Goal: Task Accomplishment & Management: Manage account settings

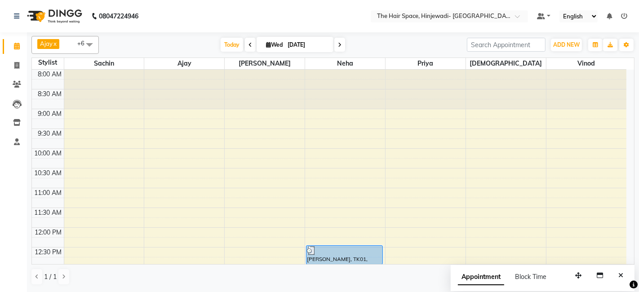
scroll to position [241, 0]
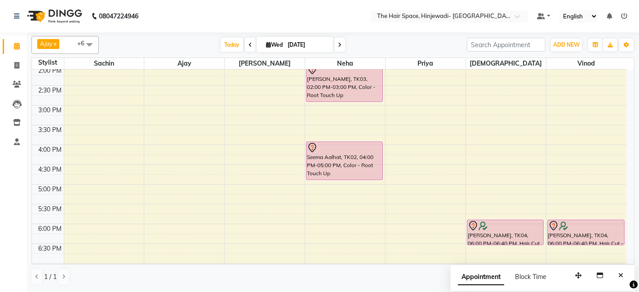
click at [476, 165] on div "8:00 AM 8:30 AM 9:00 AM 9:30 AM 10:00 AM 10:30 AM 11:00 AM 11:30 AM 12:00 PM 12…" at bounding box center [329, 125] width 594 height 592
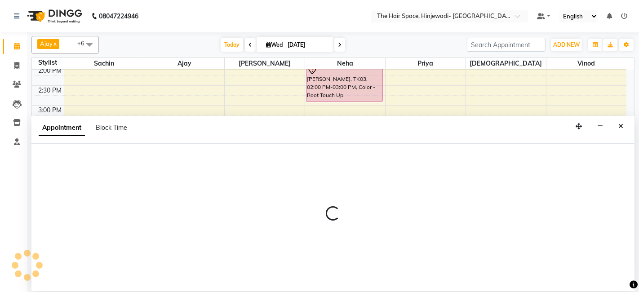
select select "84666"
select select "tentative"
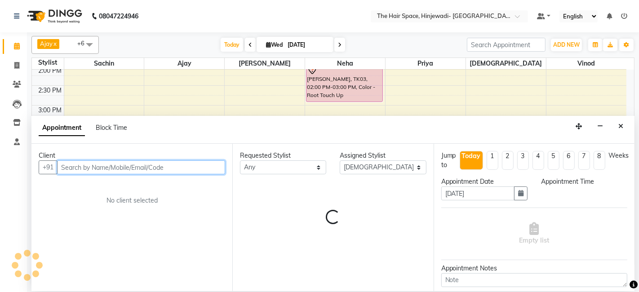
select select "990"
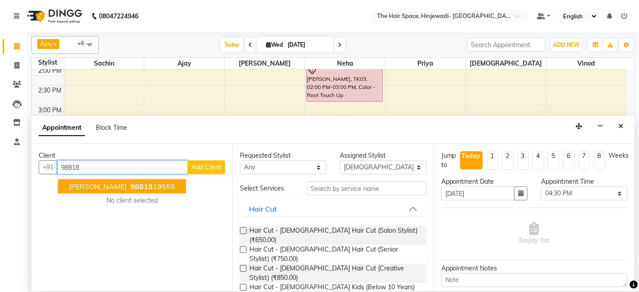
click at [133, 179] on button "[PERSON_NAME] 98818 19555" at bounding box center [122, 186] width 128 height 14
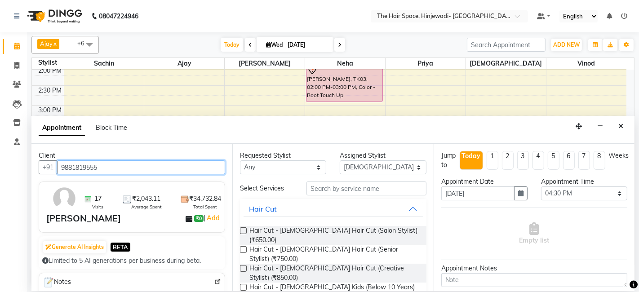
type input "9881819555"
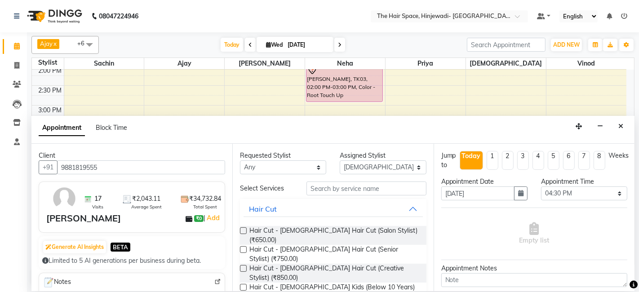
click at [66, 219] on div "[PERSON_NAME]" at bounding box center [83, 218] width 75 height 13
click at [61, 204] on img at bounding box center [64, 198] width 26 height 26
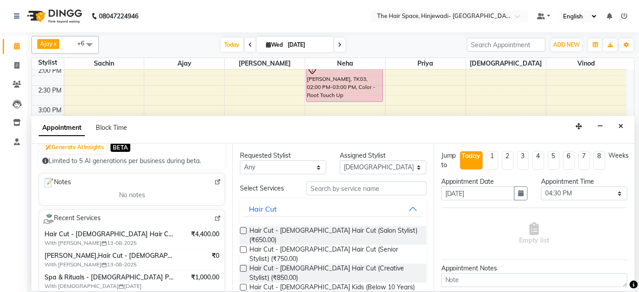
scroll to position [150, 0]
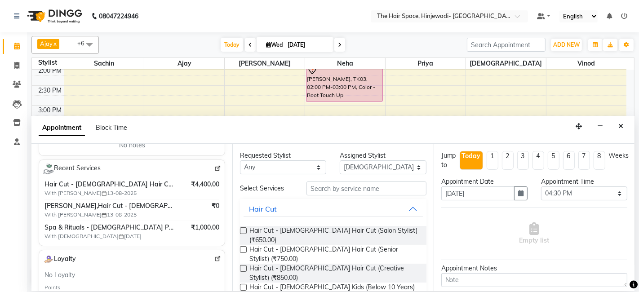
click at [97, 185] on span "Hair Cut - [DEMOGRAPHIC_DATA] Hair Cut (Senior Stylist)" at bounding box center [109, 184] width 131 height 9
click at [97, 182] on span "Hair Cut - [DEMOGRAPHIC_DATA] Hair Cut (Senior Stylist)" at bounding box center [109, 184] width 131 height 9
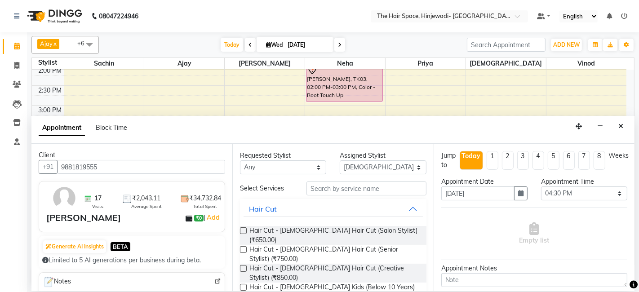
scroll to position [0, 0]
click at [62, 189] on img at bounding box center [64, 198] width 26 height 26
click at [63, 190] on img at bounding box center [64, 198] width 26 height 26
drag, startPoint x: 63, startPoint y: 190, endPoint x: 77, endPoint y: 207, distance: 23.0
click at [77, 207] on div "17 Visits ₹2,043.11 Average Spent ₹34,732.84 Total Spent" at bounding box center [135, 198] width 183 height 26
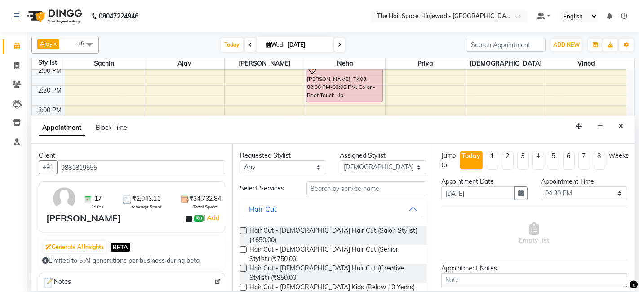
click at [77, 220] on div "[PERSON_NAME]" at bounding box center [83, 218] width 75 height 13
click at [67, 196] on img at bounding box center [64, 198] width 26 height 26
click at [142, 204] on span "Average Spent" at bounding box center [146, 206] width 31 height 7
click at [142, 199] on span "₹2,043.11" at bounding box center [146, 198] width 28 height 9
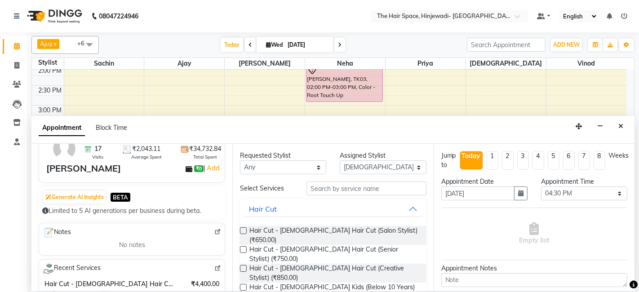
scroll to position [100, 0]
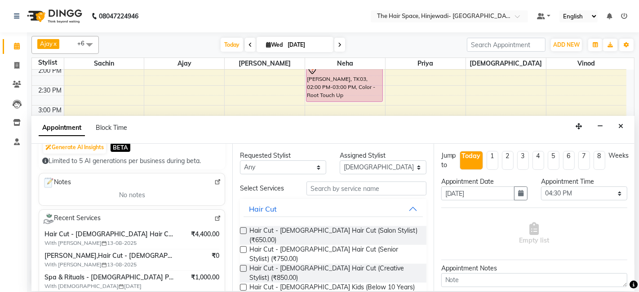
click at [137, 185] on div "Notes" at bounding box center [132, 183] width 178 height 12
click at [117, 124] on span "Block Time" at bounding box center [111, 128] width 31 height 8
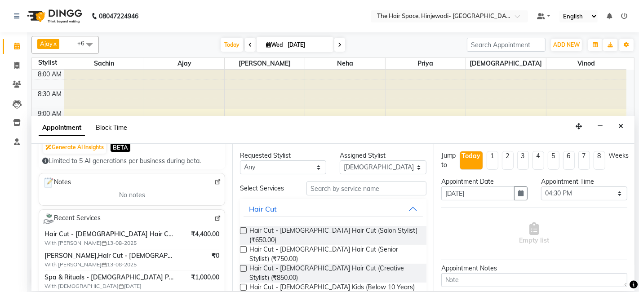
select select "84666"
select select "990"
select select "1005"
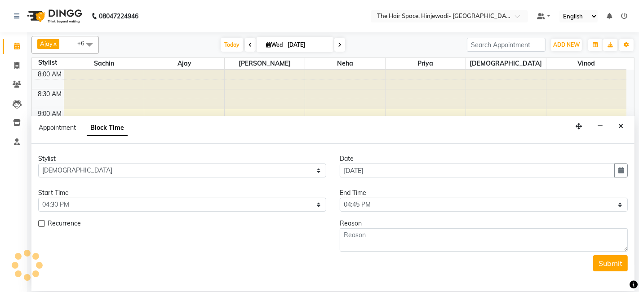
scroll to position [391, 0]
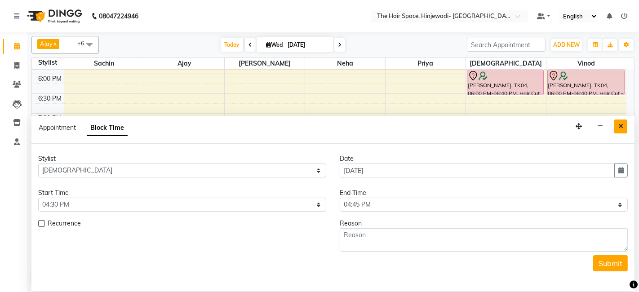
click at [625, 127] on button "Close" at bounding box center [620, 126] width 13 height 14
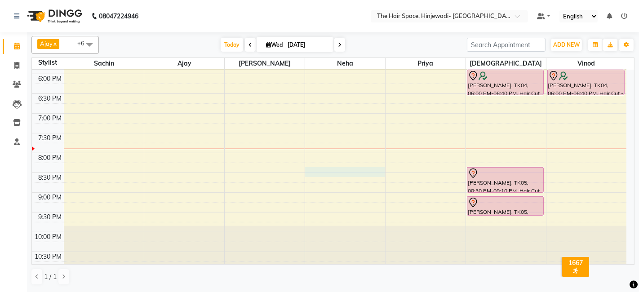
select select "78024"
select select "1230"
select select "tentative"
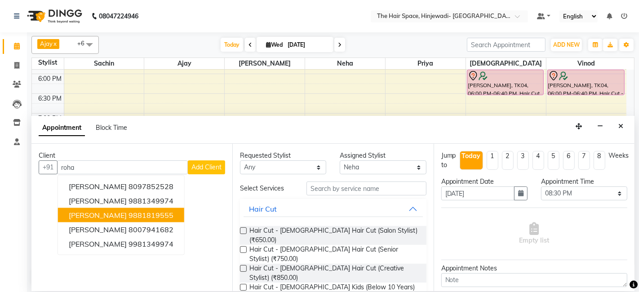
click at [147, 208] on button "[PERSON_NAME] 9881819555" at bounding box center [121, 215] width 126 height 14
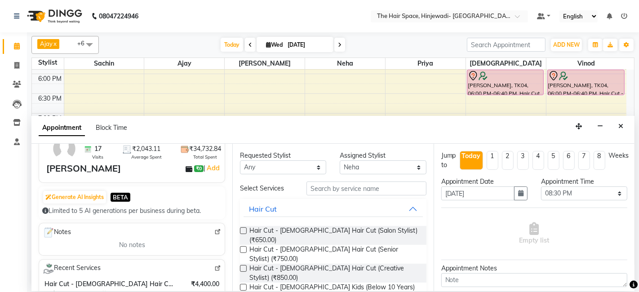
scroll to position [0, 0]
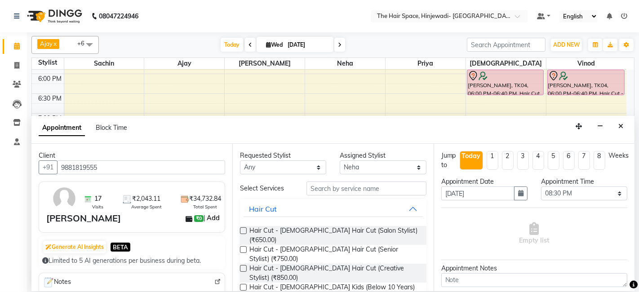
type input "9881819555"
click at [210, 216] on link "Add" at bounding box center [213, 217] width 16 height 11
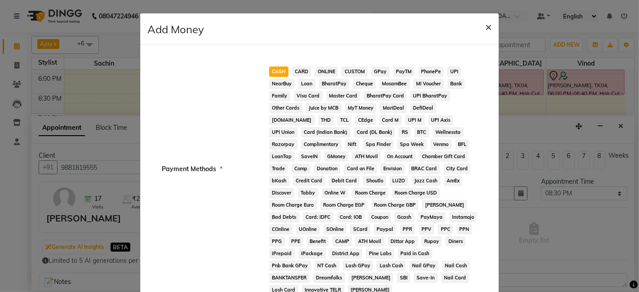
click at [487, 24] on span "×" at bounding box center [488, 26] width 6 height 13
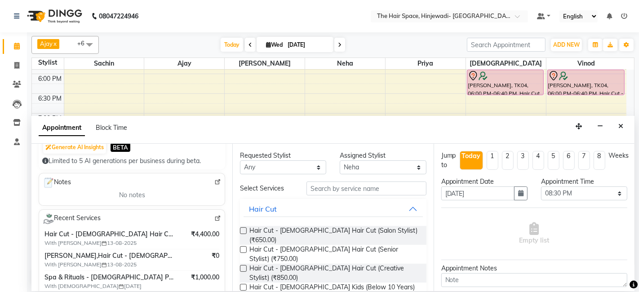
scroll to position [150, 0]
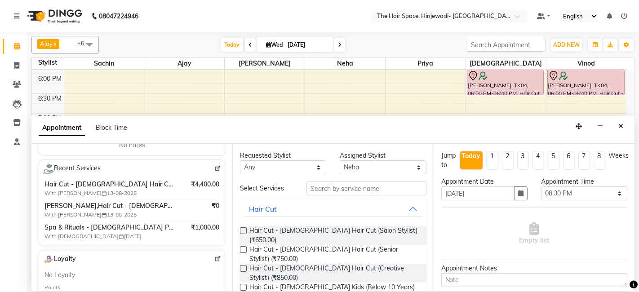
click at [214, 164] on span at bounding box center [217, 168] width 7 height 8
click at [621, 118] on div "Appointment Block Time" at bounding box center [332, 130] width 603 height 28
click at [619, 126] on icon "Close" at bounding box center [620, 126] width 5 height 6
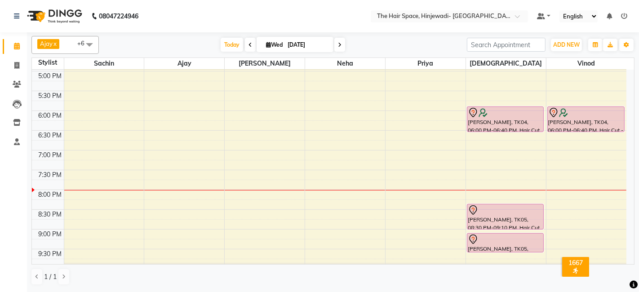
scroll to position [390, 0]
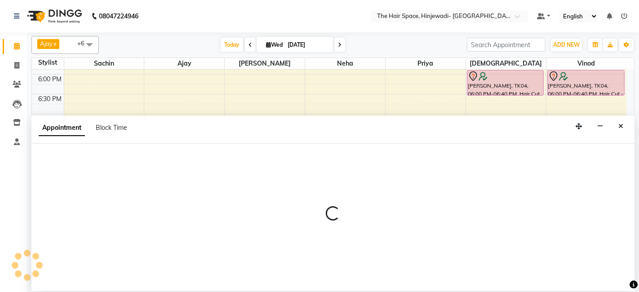
select select "84666"
select select "1260"
select select "tentative"
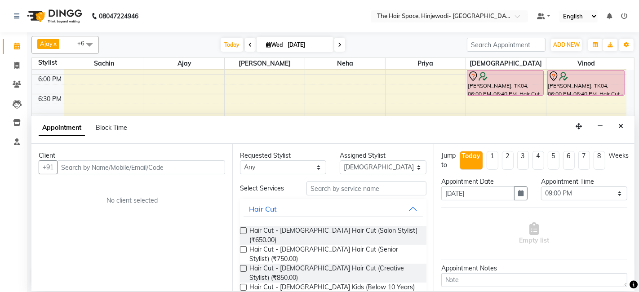
click at [618, 123] on icon "Close" at bounding box center [620, 126] width 5 height 6
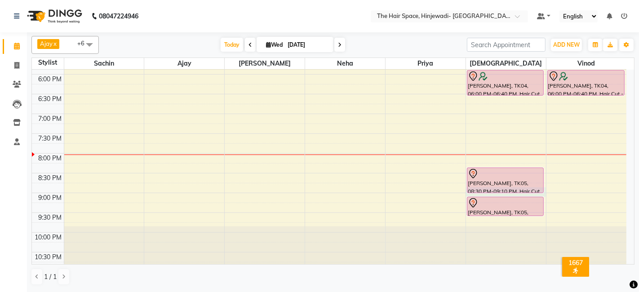
click at [505, 192] on div "[PERSON_NAME], TK05, 08:30 PM-09:10 PM, Hair Cut - [DEMOGRAPHIC_DATA] Hair Cut …" at bounding box center [505, 181] width 77 height 26
select select "84666"
select select "tentative"
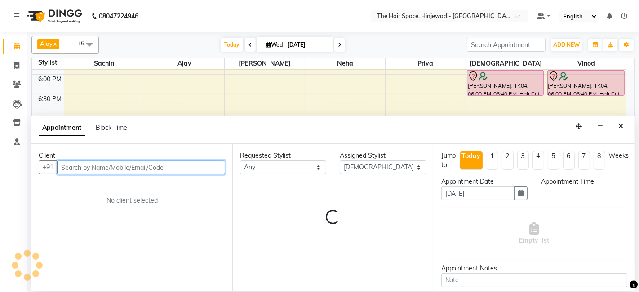
select select "1260"
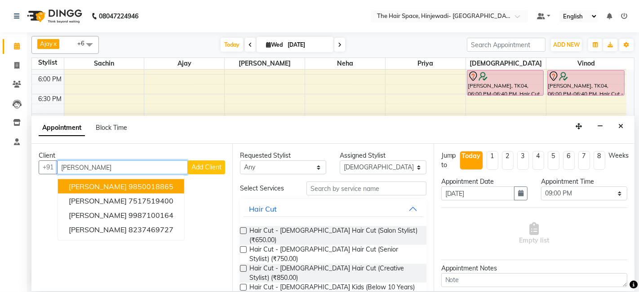
click at [133, 185] on ngb-highlight "9850018865" at bounding box center [150, 186] width 45 height 9
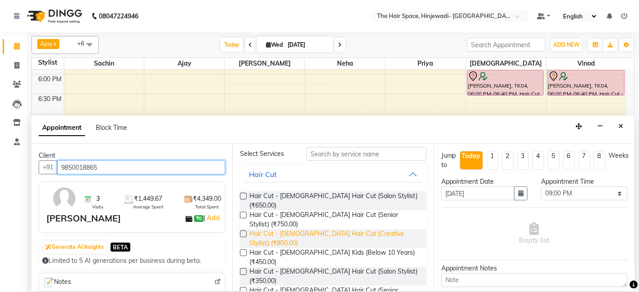
scroll to position [50, 0]
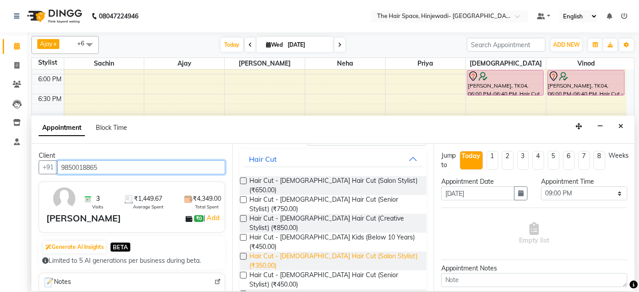
type input "9850018865"
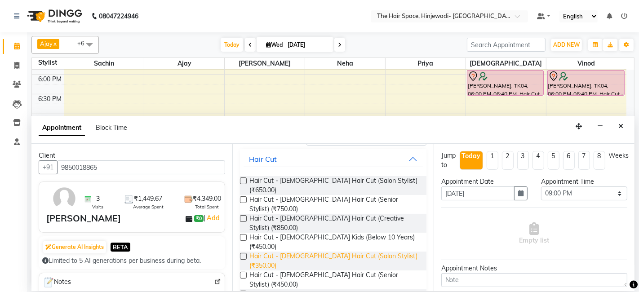
click at [381, 251] on span "Hair Cut - [DEMOGRAPHIC_DATA] Hair Cut (Salon Stylist) (₹350.00)" at bounding box center [333, 260] width 169 height 19
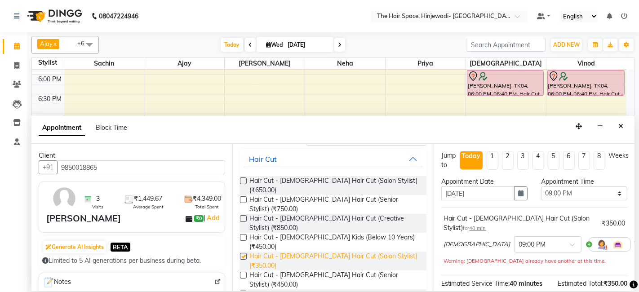
checkbox input "false"
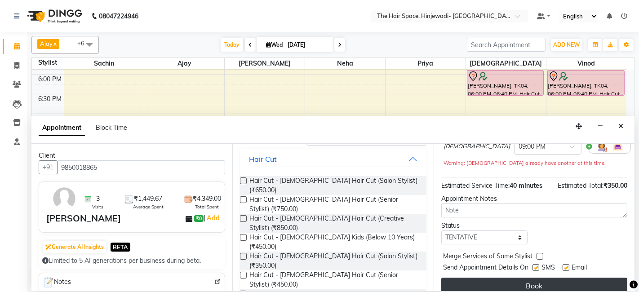
click at [591, 278] on button "Book" at bounding box center [534, 286] width 186 height 16
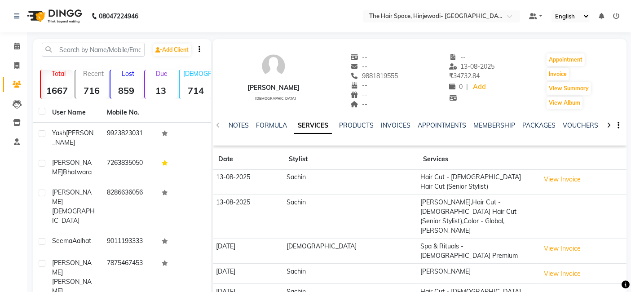
click at [537, 201] on td at bounding box center [582, 216] width 90 height 44
click at [495, 194] on td "[PERSON_NAME],Hair Cut - [DEMOGRAPHIC_DATA] Hair Cut (Senior Stylist),Color - G…" at bounding box center [477, 216] width 119 height 44
click at [419, 206] on td "[PERSON_NAME],Hair Cut - [DEMOGRAPHIC_DATA] Hair Cut (Senior Stylist),Color - G…" at bounding box center [477, 216] width 119 height 44
click at [424, 200] on td "[PERSON_NAME],Hair Cut - [DEMOGRAPHIC_DATA] Hair Cut (Senior Stylist),Color - G…" at bounding box center [477, 216] width 119 height 44
click at [540, 181] on button "View Invoice" at bounding box center [562, 179] width 45 height 14
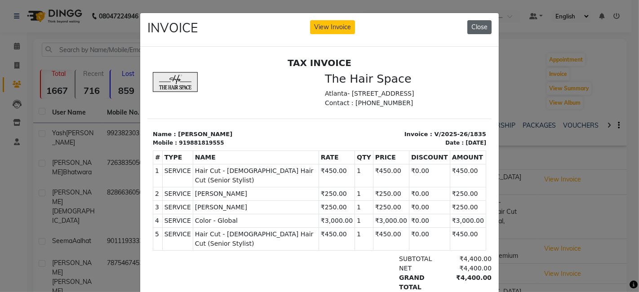
click at [476, 26] on button "Close" at bounding box center [479, 27] width 24 height 14
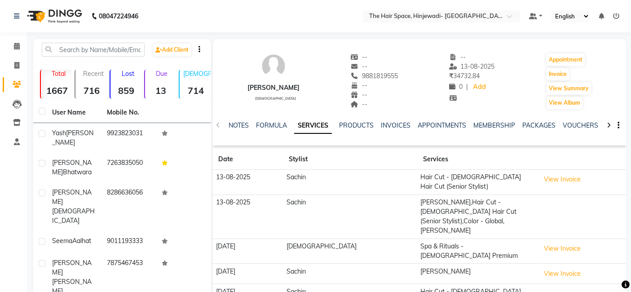
click at [275, 69] on img at bounding box center [273, 66] width 27 height 27
click at [611, 125] on div at bounding box center [609, 125] width 10 height 18
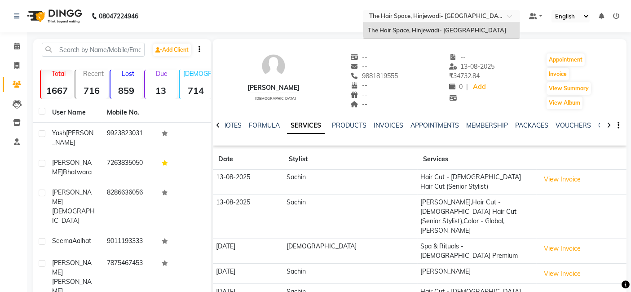
click at [511, 14] on span at bounding box center [512, 18] width 11 height 9
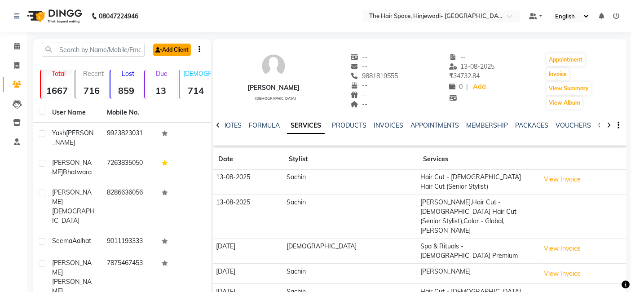
click at [166, 48] on link "Add Client" at bounding box center [172, 50] width 38 height 13
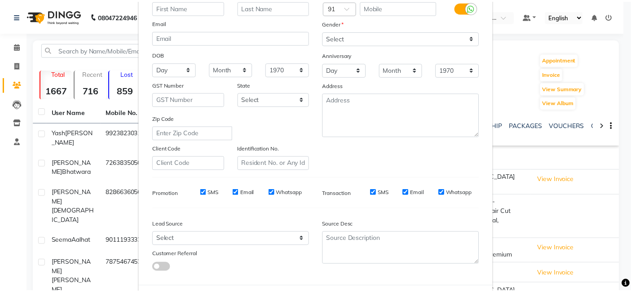
scroll to position [122, 0]
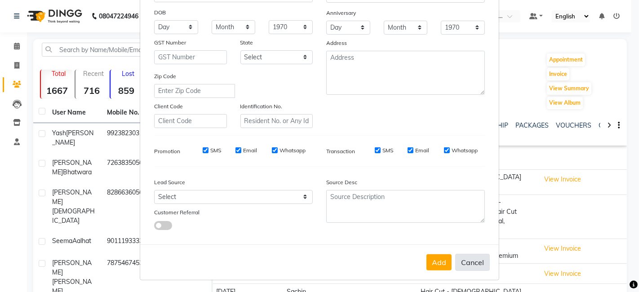
click at [474, 258] on button "Cancel" at bounding box center [472, 262] width 35 height 17
select select
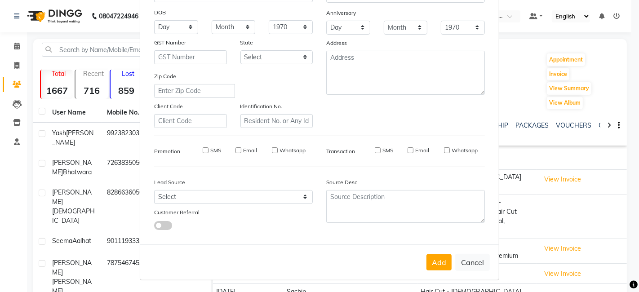
select select
checkbox input "false"
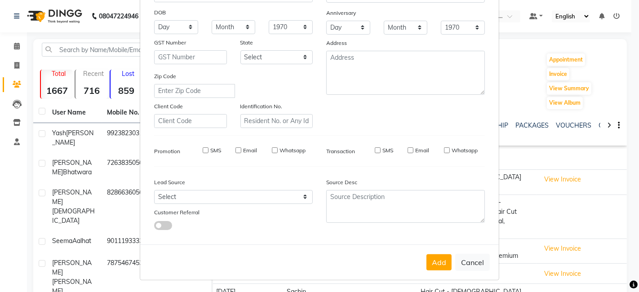
checkbox input "false"
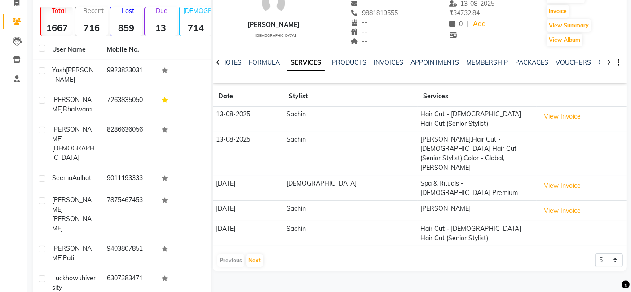
scroll to position [0, 0]
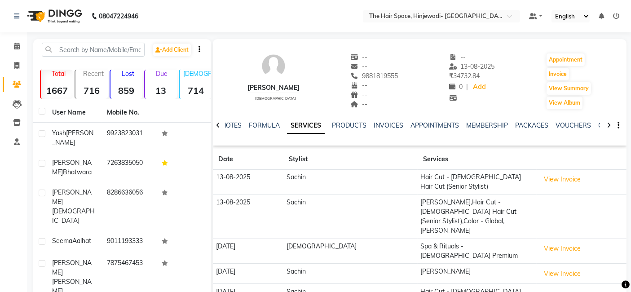
click at [199, 49] on div at bounding box center [199, 48] width 15 height 9
click at [202, 49] on div at bounding box center [199, 48] width 15 height 9
click at [314, 124] on link "SERVICES" at bounding box center [306, 126] width 38 height 16
click at [216, 122] on icon at bounding box center [218, 125] width 4 height 6
click at [216, 122] on div "NOTES FORMULA SERVICES PRODUCTS INVOICES APPOINTMENTS MEMBERSHIP PACKAGES VOUCH…" at bounding box center [420, 125] width 414 height 31
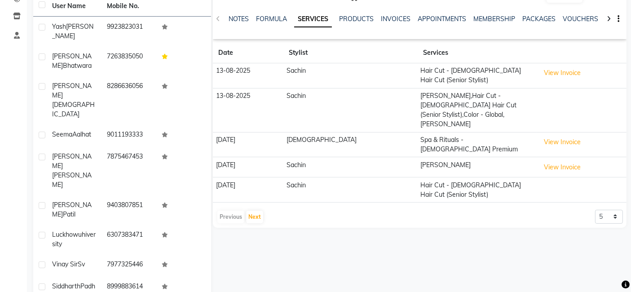
scroll to position [112, 0]
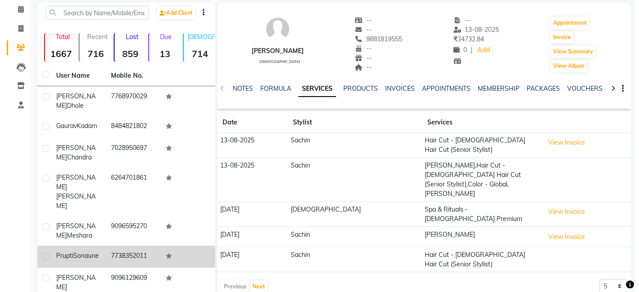
scroll to position [0, 0]
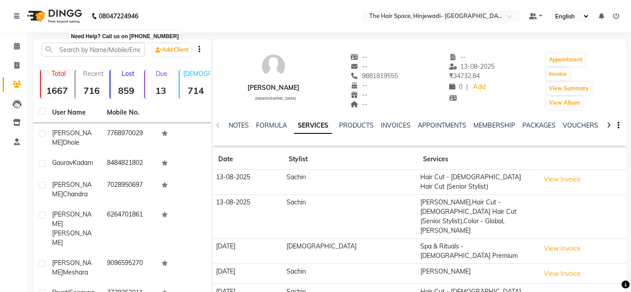
click at [95, 13] on icon at bounding box center [94, 16] width 7 height 7
click at [17, 16] on icon at bounding box center [16, 16] width 5 height 6
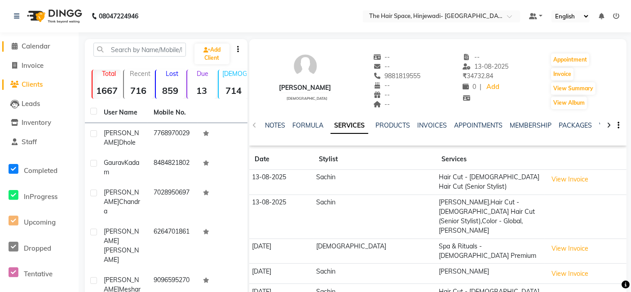
click at [33, 46] on span "Calendar" at bounding box center [36, 46] width 29 height 9
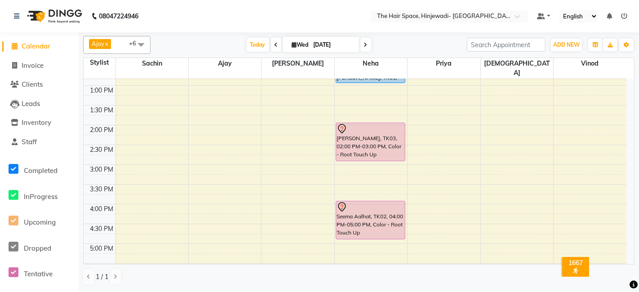
scroll to position [390, 0]
